Goal: Check status: Check status

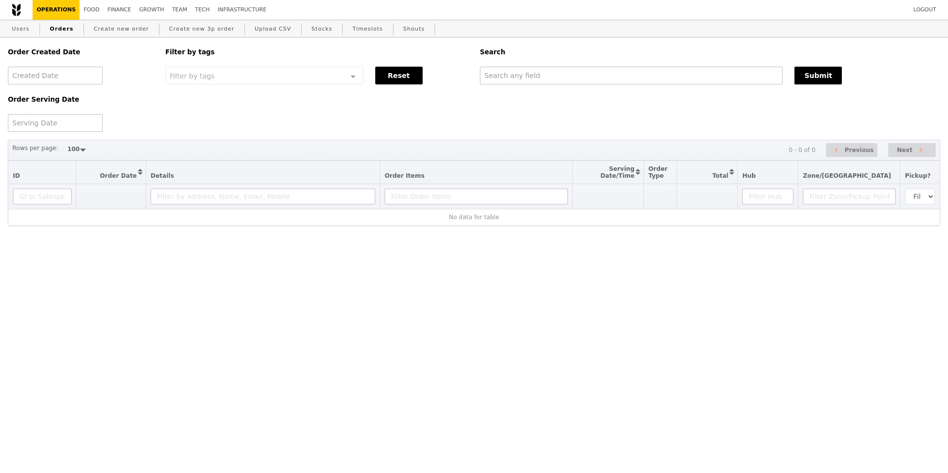
select select "100"
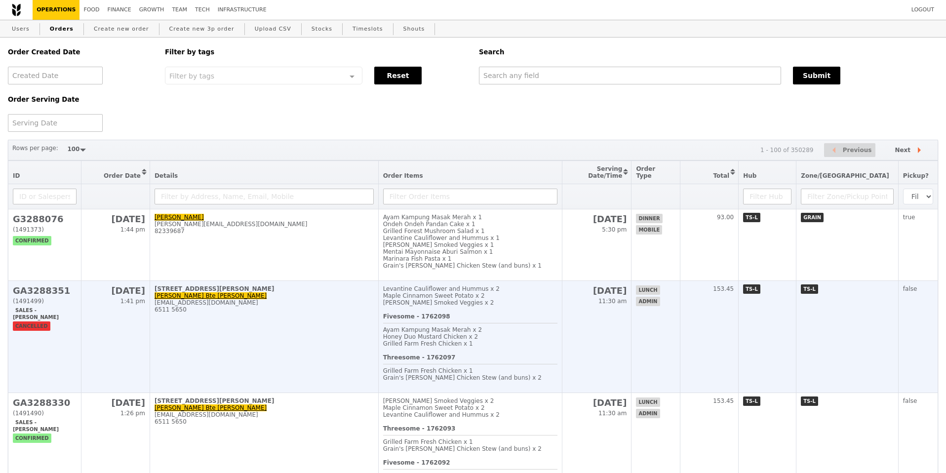
click at [232, 348] on td "[STREET_ADDRESS][PERSON_NAME] Aini Bte [PERSON_NAME] [EMAIL_ADDRESS][DOMAIN_NAM…" at bounding box center [264, 337] width 229 height 112
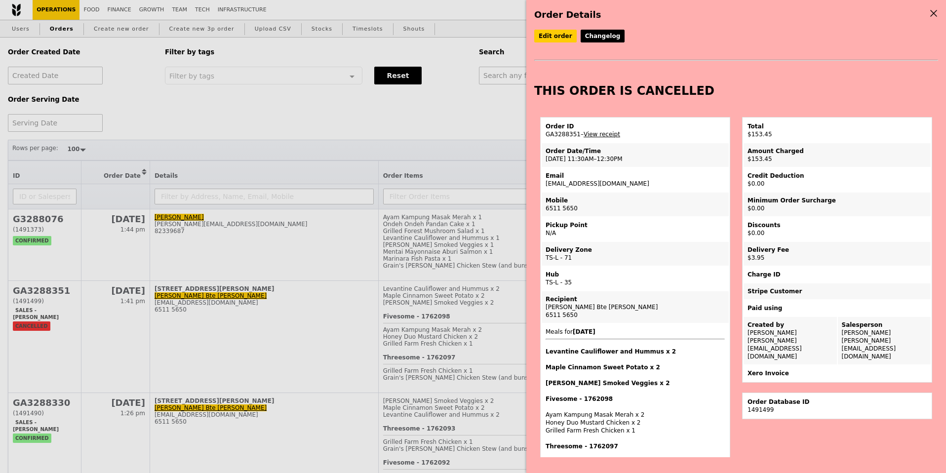
click at [933, 13] on icon at bounding box center [934, 13] width 6 height 6
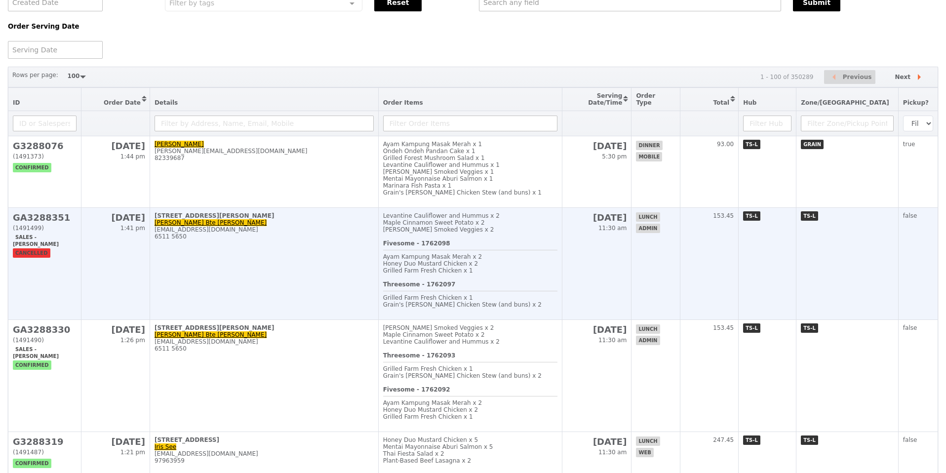
scroll to position [90, 0]
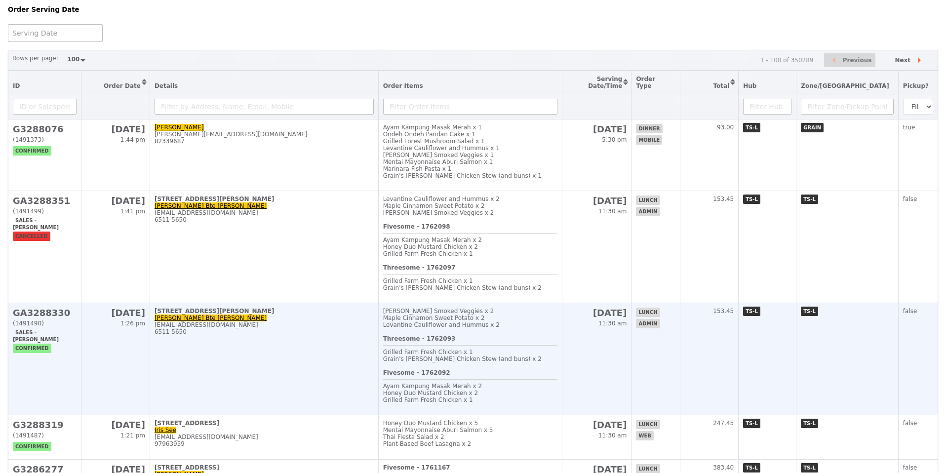
click at [92, 361] on td "[DATE] 1:26 pm" at bounding box center [115, 359] width 68 height 112
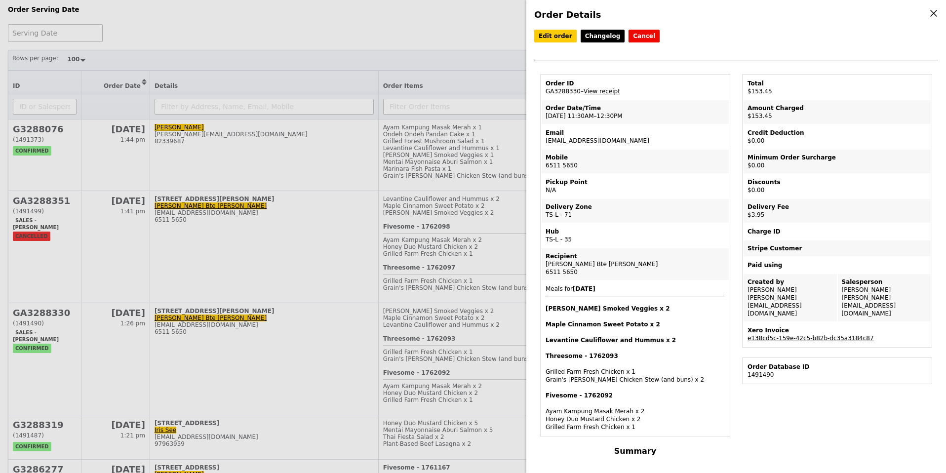
click at [780, 335] on link "e138cd5c-159e-42c5-b82b-dc35a3184c87" at bounding box center [810, 338] width 126 height 7
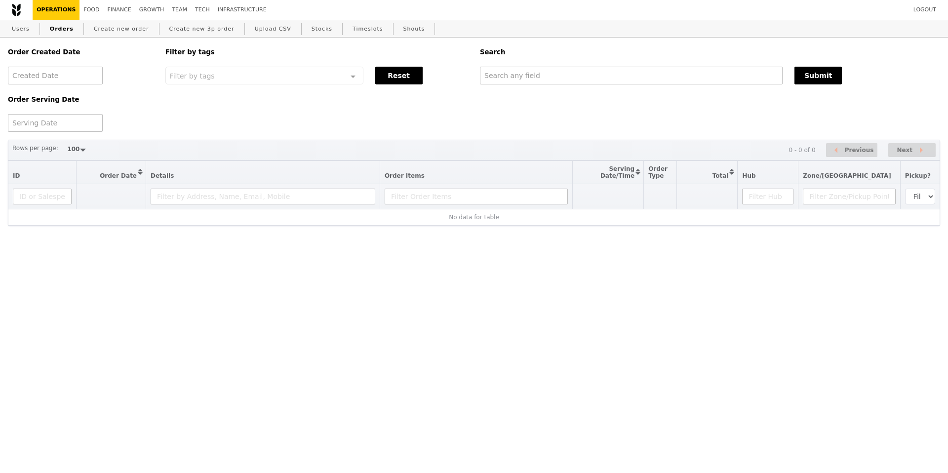
select select "100"
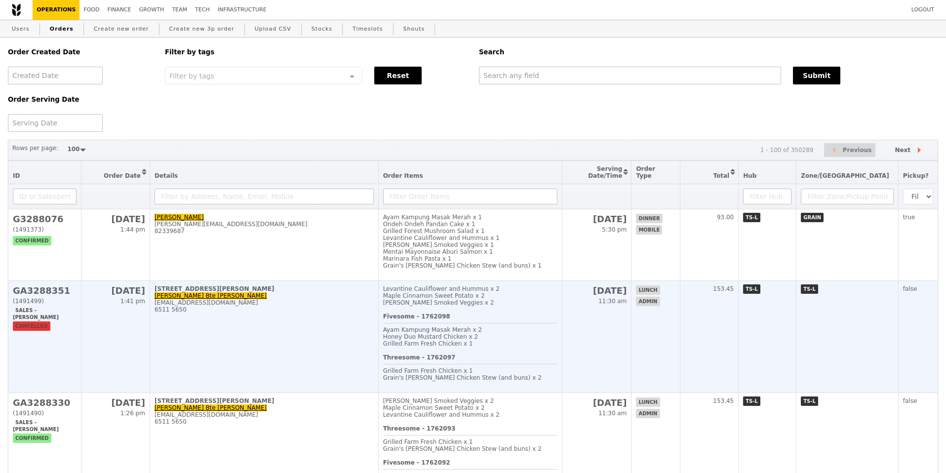
scroll to position [56, 0]
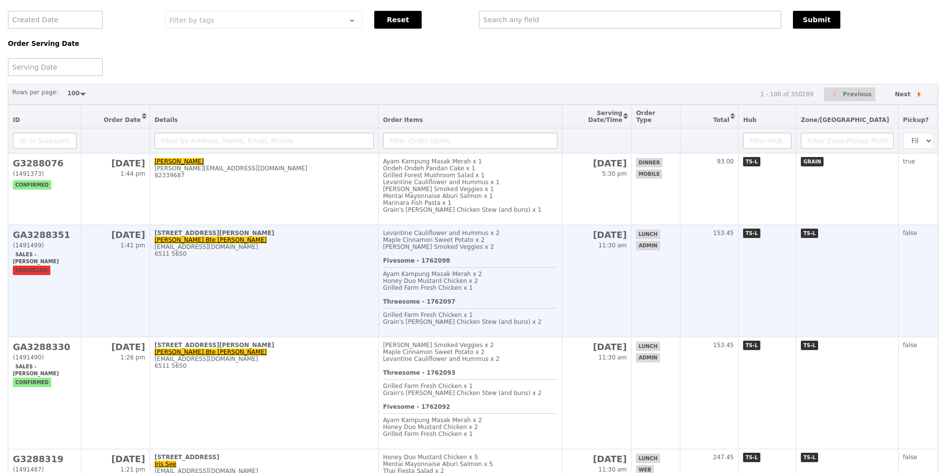
click at [226, 280] on td "[STREET_ADDRESS][PERSON_NAME] Aini Bte [PERSON_NAME] [EMAIL_ADDRESS][DOMAIN_NAM…" at bounding box center [264, 281] width 229 height 112
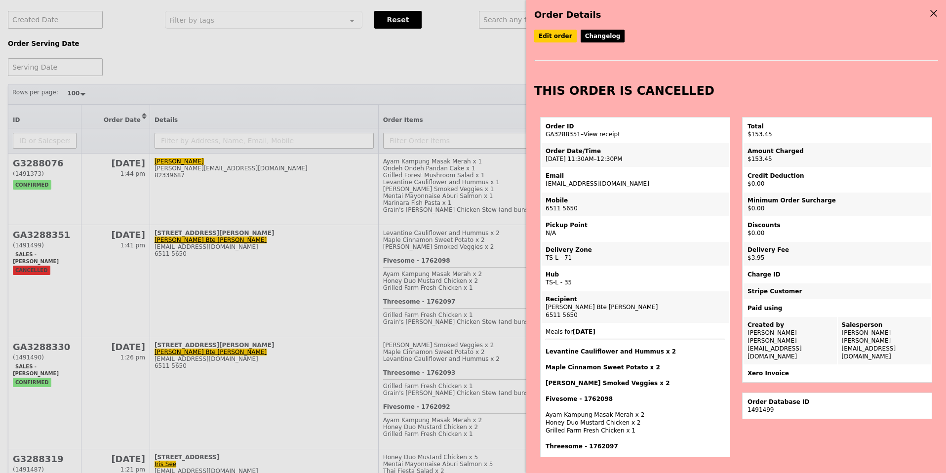
click at [56, 353] on div "Order Details Edit order Changelog THIS ORDER IS CANCELLED Order ID GA3288351 –…" at bounding box center [473, 236] width 946 height 473
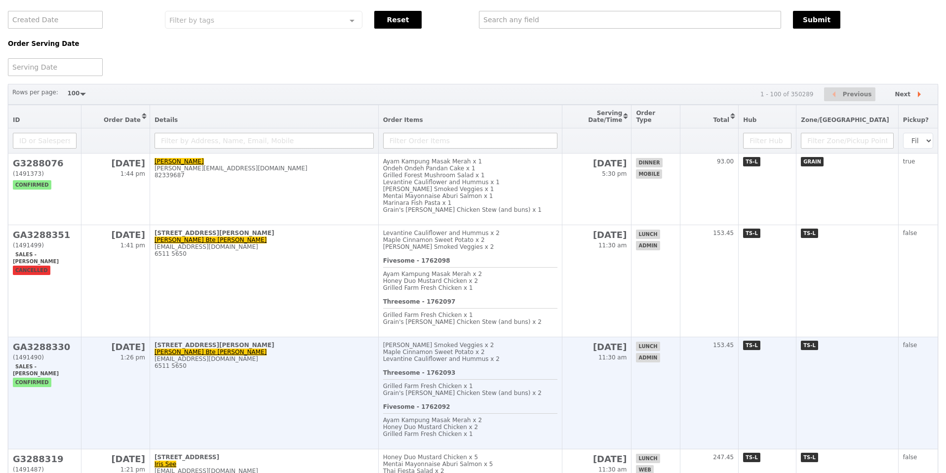
click at [99, 404] on td "[DATE] 1:26 pm" at bounding box center [115, 393] width 68 height 112
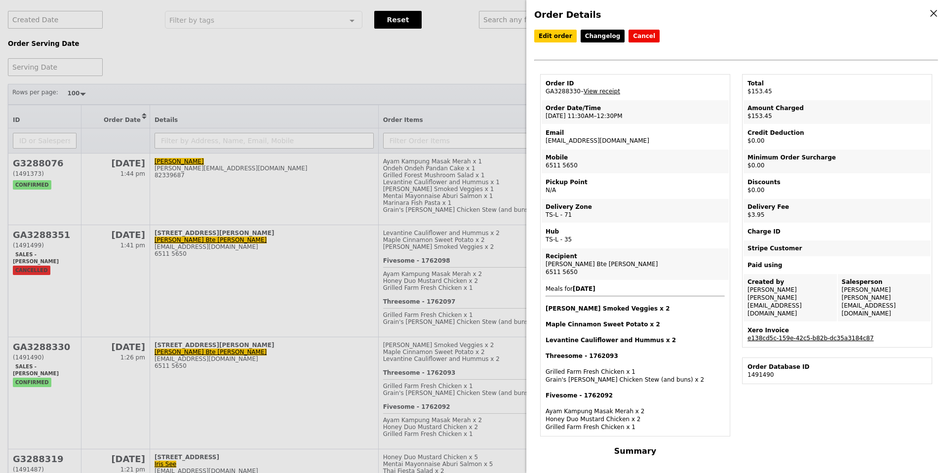
click at [774, 335] on link "e138cd5c-159e-42c5-b82b-dc35a3184c87" at bounding box center [810, 338] width 126 height 7
click at [786, 335] on link "e138cd5c-159e-42c5-b82b-dc35a3184c87" at bounding box center [810, 338] width 126 height 7
click at [639, 60] on div "Edit order Changelog Cancel Order ID GA3288330 – View receipt Order Date/Time […" at bounding box center [736, 52] width 404 height 44
click at [592, 90] on link "View receipt" at bounding box center [602, 91] width 37 height 7
click at [796, 335] on link "e138cd5c-159e-42c5-b82b-dc35a3184c87" at bounding box center [810, 338] width 126 height 7
